Goal: Task Accomplishment & Management: Use online tool/utility

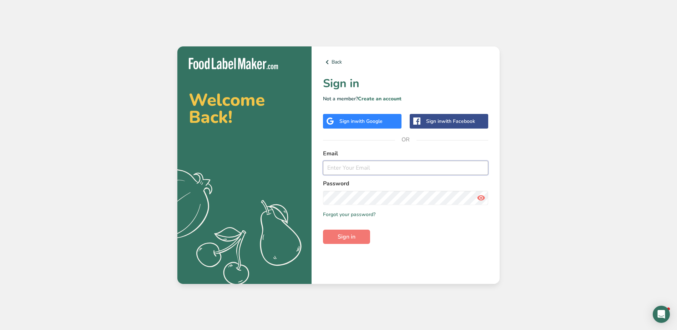
click at [360, 166] on input "email" at bounding box center [405, 168] width 165 height 14
type input "[PERSON_NAME][EMAIL_ADDRESS][DOMAIN_NAME]"
click at [485, 199] on icon at bounding box center [481, 197] width 9 height 13
click at [323, 230] on button "Sign in" at bounding box center [346, 237] width 47 height 14
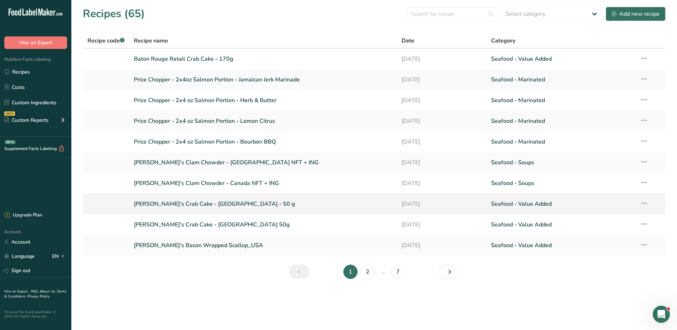
click at [197, 208] on link "[PERSON_NAME]'s Crab Cake - [GEOGRAPHIC_DATA] - 50 g" at bounding box center [264, 203] width 260 height 15
click at [204, 226] on link "[PERSON_NAME]'s Crab Cake - [GEOGRAPHIC_DATA] 50g" at bounding box center [264, 224] width 260 height 15
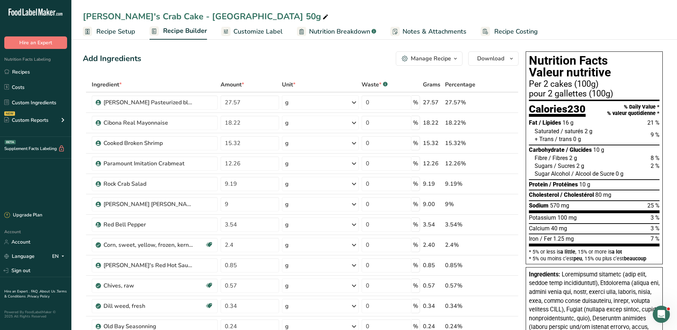
click at [254, 31] on span "Customize Label" at bounding box center [258, 32] width 49 height 10
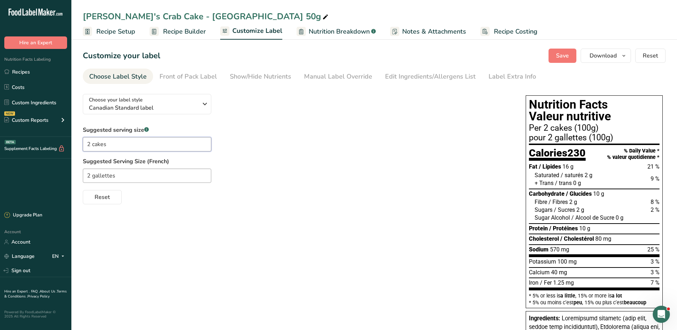
click at [98, 145] on input "2 cakes" at bounding box center [147, 144] width 129 height 14
type input "2 pieces"
click at [106, 179] on input "2 gallettes" at bounding box center [147, 176] width 129 height 14
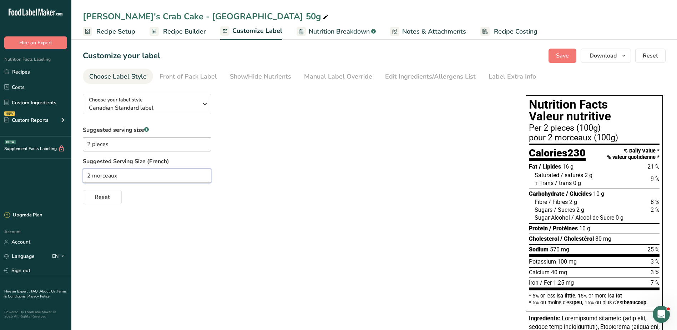
type input "2 morceaux"
click at [247, 160] on label "Suggested Serving Size (French)" at bounding box center [297, 161] width 429 height 9
click at [196, 71] on link "Front of Pack Label" at bounding box center [188, 77] width 57 height 16
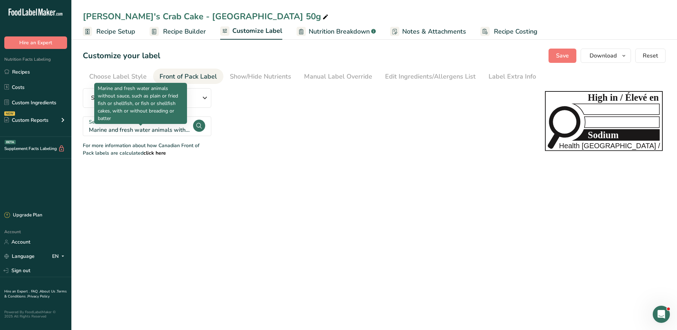
click at [138, 133] on div "Marine and fresh water animals without sauce, such as plain or fried fish or sh…" at bounding box center [141, 130] width 104 height 9
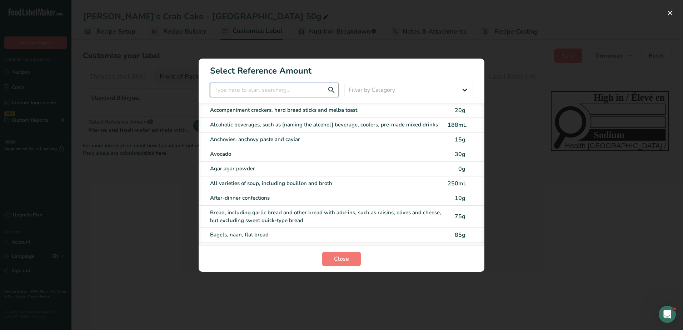
click at [256, 92] on input "FOP Category Selection Modal" at bounding box center [274, 90] width 129 height 14
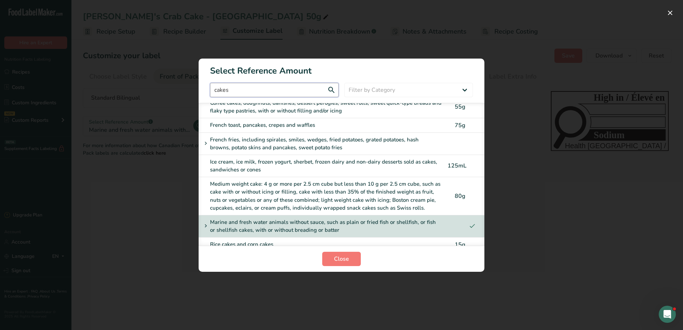
scroll to position [14, 0]
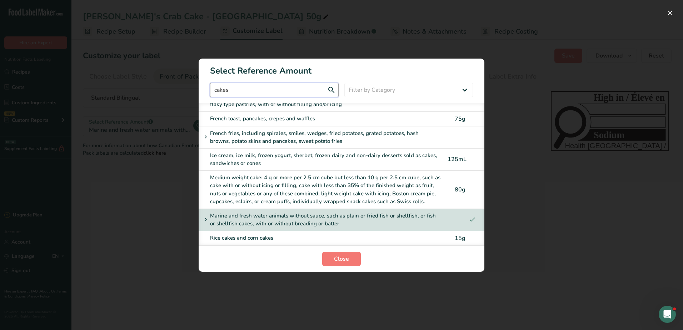
type input "cakes"
click at [350, 218] on div "Marine and fresh water animals without sauce, such as plain or fried fish or sh…" at bounding box center [320, 220] width 238 height 16
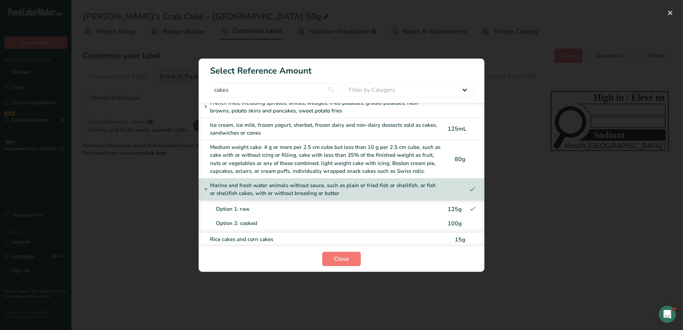
scroll to position [45, 0]
click at [447, 204] on span "125g" at bounding box center [454, 208] width 14 height 8
click at [337, 255] on span "Close" at bounding box center [341, 259] width 15 height 9
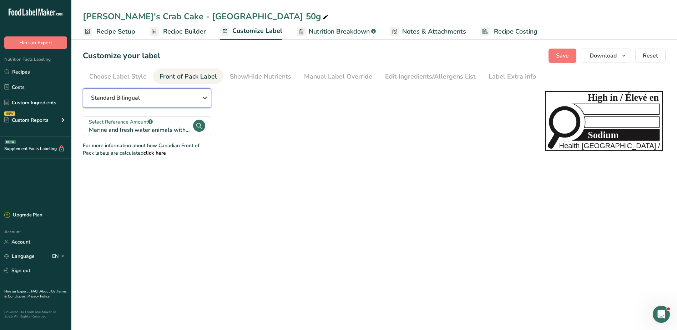
click at [196, 94] on div "Standard Bilingual" at bounding box center [147, 98] width 112 height 9
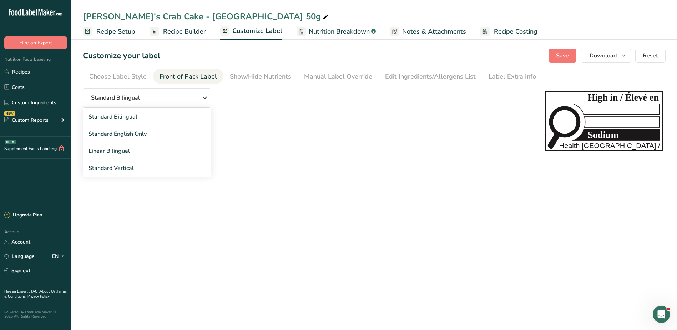
click at [380, 138] on div "Standard Bilingual Standard Bilingual Standard English Only Linear Bilingual St…" at bounding box center [307, 122] width 448 height 69
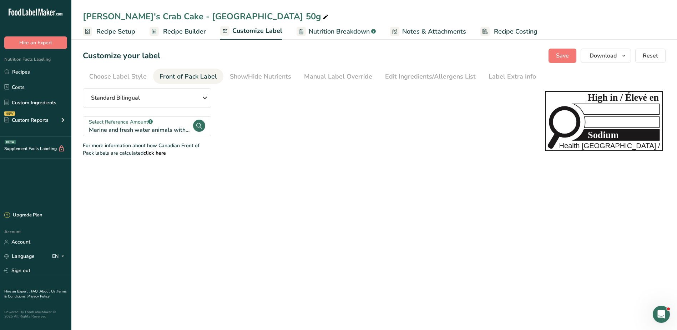
click at [152, 125] on div ".a-a{fill:#347362;}.b-a{fill:#fff;}" at bounding box center [150, 121] width 5 height 7
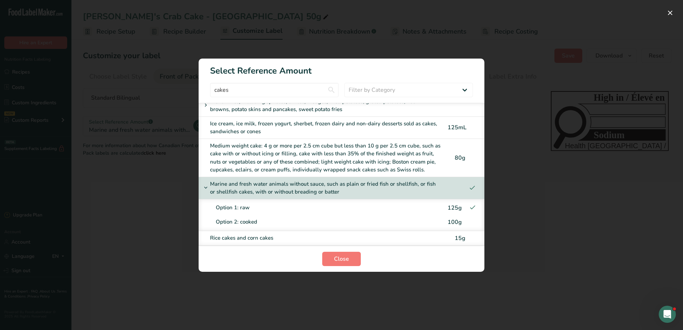
click at [606, 172] on div "FOP Category Selection Modal" at bounding box center [341, 165] width 683 height 330
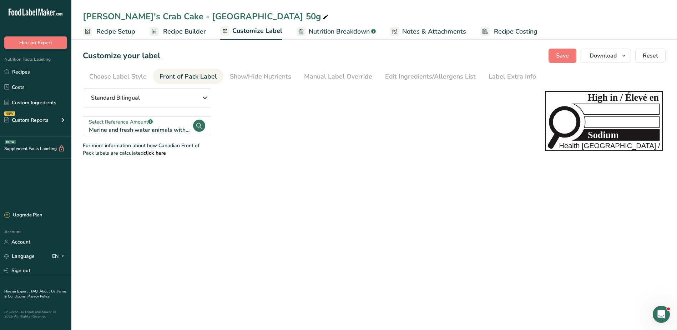
click at [415, 232] on main "[PERSON_NAME]'s Crab Cake - Canada 50g Recipe Setup Recipe Builder Customize La…" at bounding box center [338, 165] width 677 height 330
click at [112, 75] on div "Choose Label Style" at bounding box center [117, 77] width 57 height 10
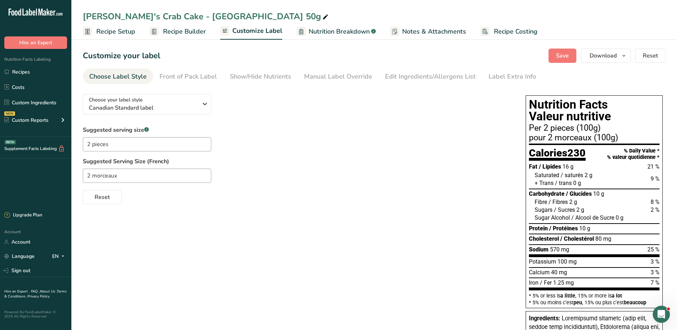
click at [117, 33] on span "Recipe Setup" at bounding box center [115, 32] width 39 height 10
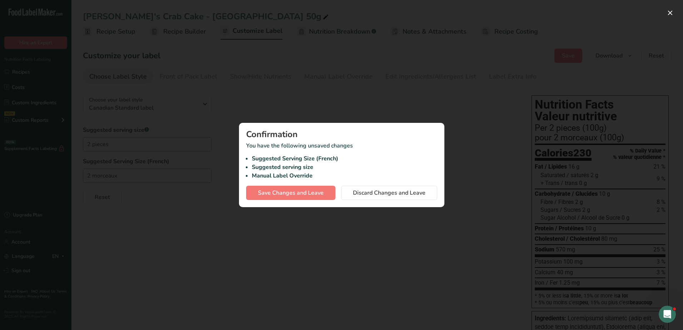
drag, startPoint x: 432, startPoint y: 102, endPoint x: 432, endPoint y: 125, distance: 22.9
click at [432, 102] on div at bounding box center [341, 165] width 683 height 330
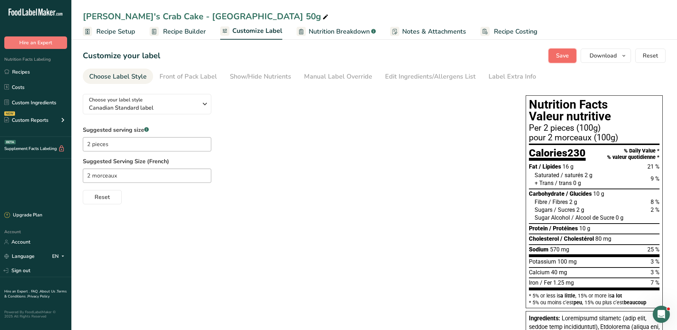
click at [562, 53] on span "Save" at bounding box center [562, 55] width 13 height 9
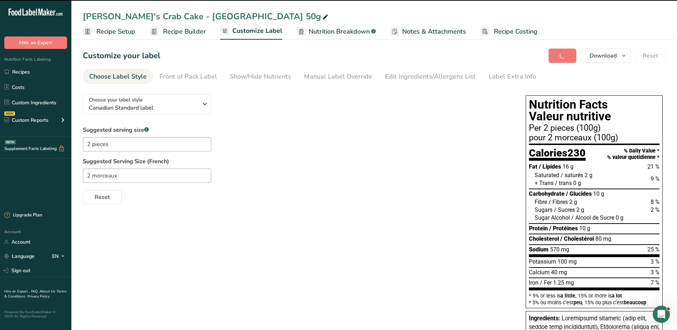
click at [96, 31] on span "Recipe Setup" at bounding box center [115, 32] width 39 height 10
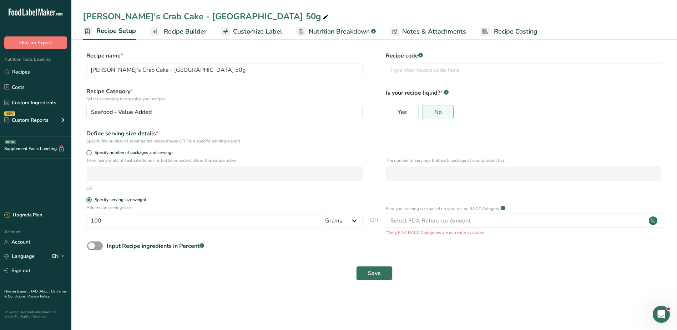
click at [569, 114] on div "Yes No" at bounding box center [524, 114] width 276 height 19
